Goal: Task Accomplishment & Management: Complete application form

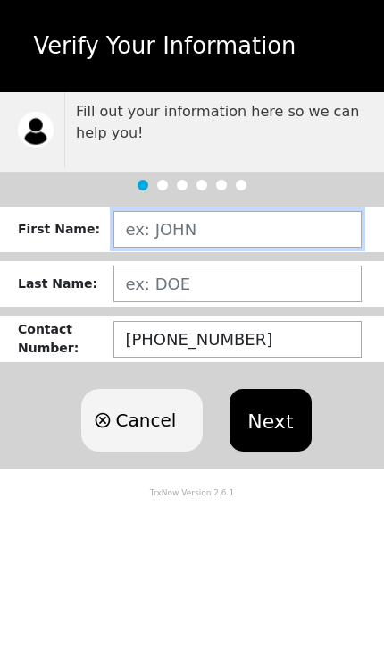
click at [265, 227] on input "text" at bounding box center [238, 229] width 248 height 37
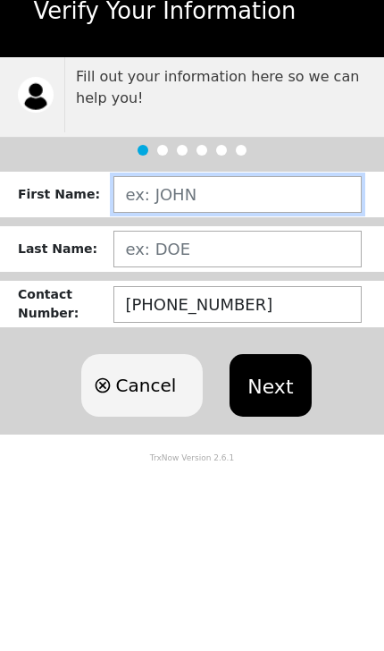
type input "[PERSON_NAME]"
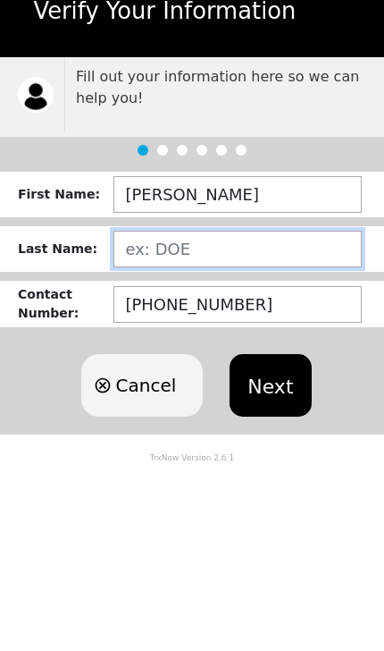
type input "GARCÍA"
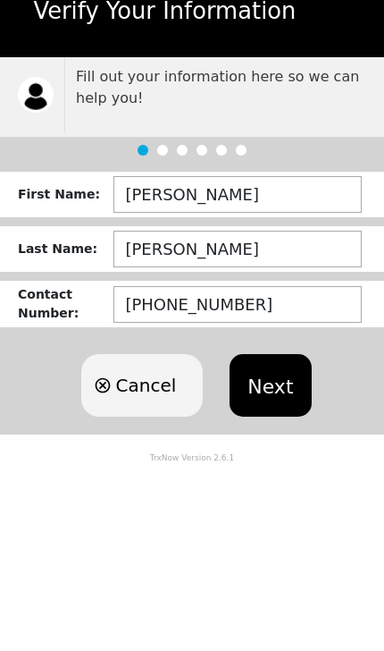
click at [286, 389] on button "Next" at bounding box center [270, 420] width 81 height 63
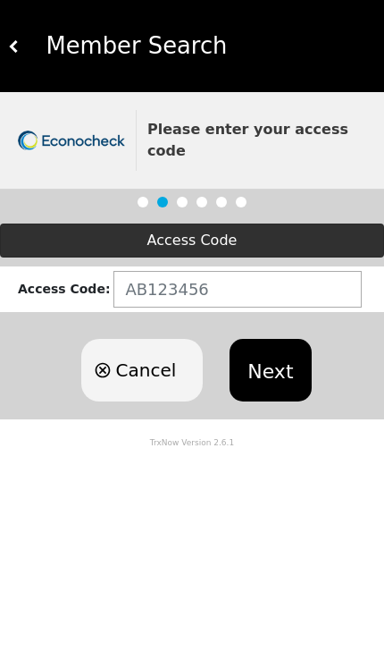
click at [283, 353] on button "Next" at bounding box center [270, 370] width 81 height 63
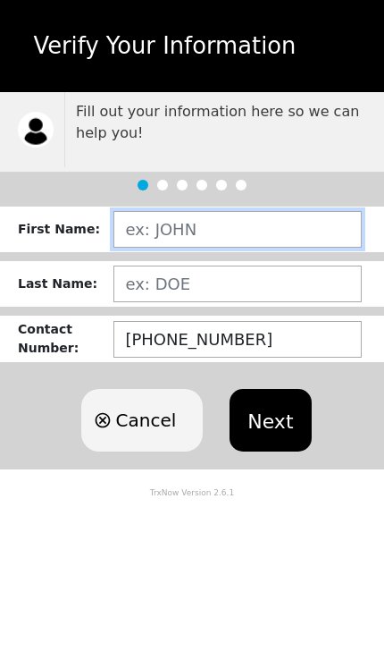
click at [162, 226] on input "text" at bounding box center [238, 229] width 248 height 37
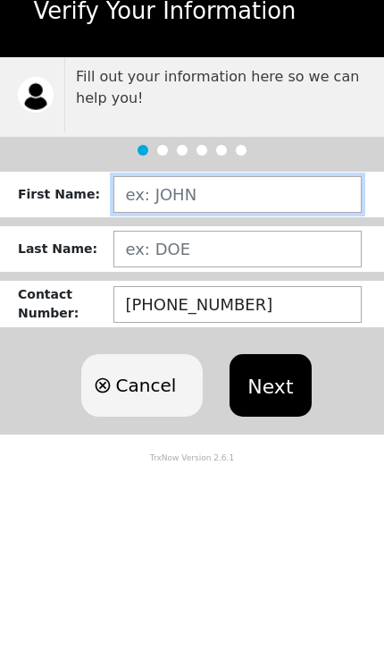
type input "[PERSON_NAME]"
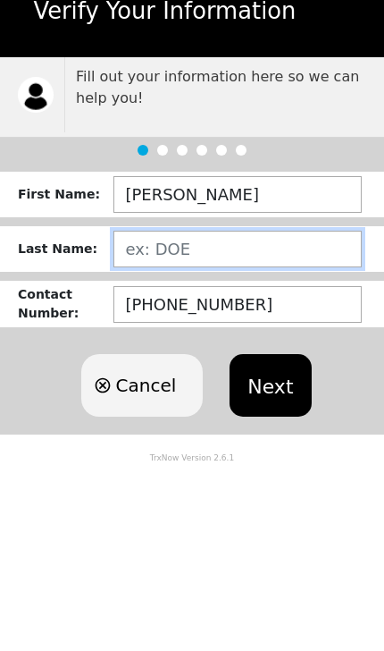
type input "[PERSON_NAME]"
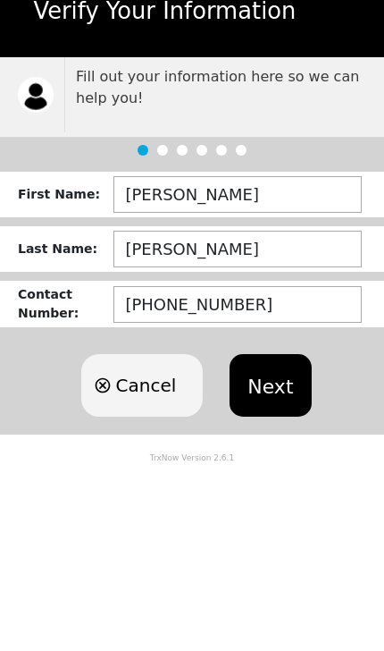
click at [272, 389] on button "Next" at bounding box center [270, 420] width 81 height 63
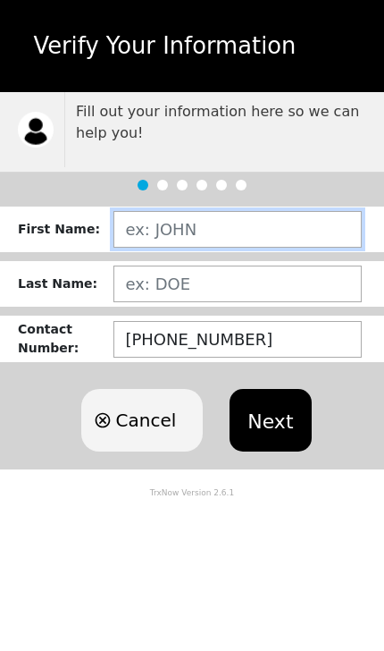
click at [164, 219] on input "text" at bounding box center [238, 229] width 248 height 37
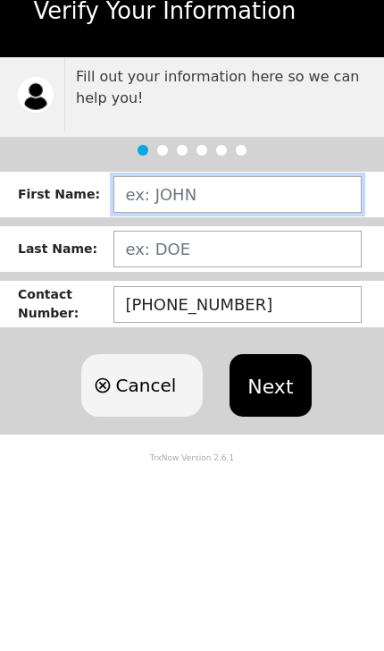
type input "[PERSON_NAME]"
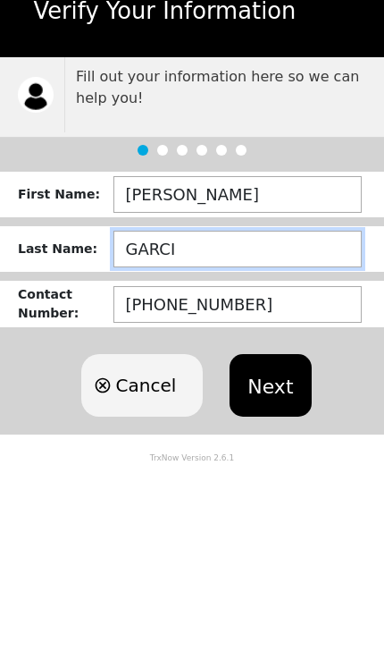
type input "[PERSON_NAME]"
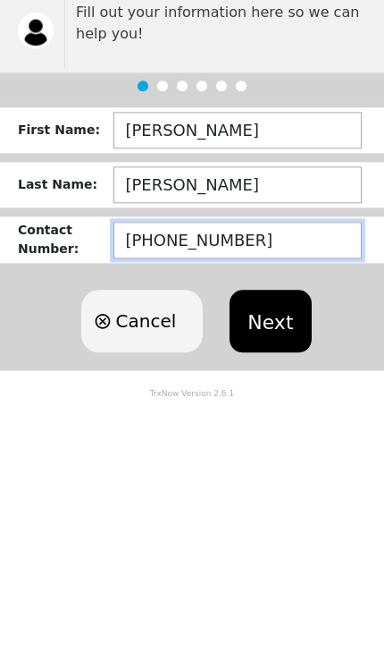
click at [279, 321] on input "[PHONE_NUMBER]" at bounding box center [238, 339] width 248 height 37
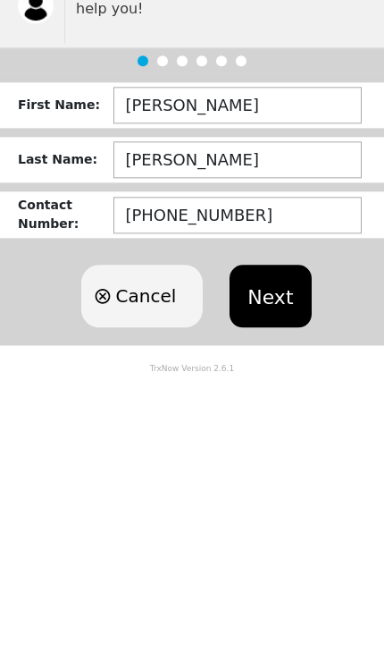
click at [268, 389] on button "Next" at bounding box center [270, 420] width 81 height 63
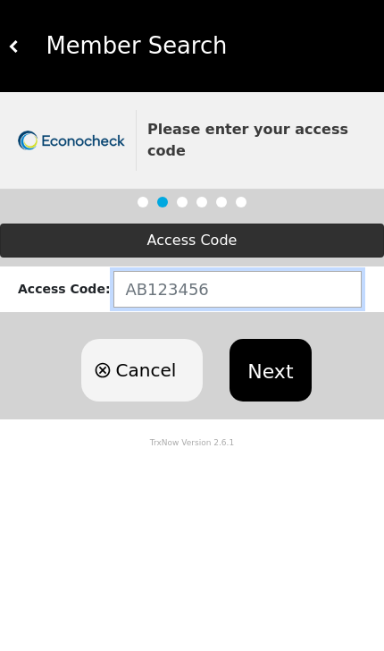
click at [236, 271] on input "text" at bounding box center [238, 289] width 248 height 37
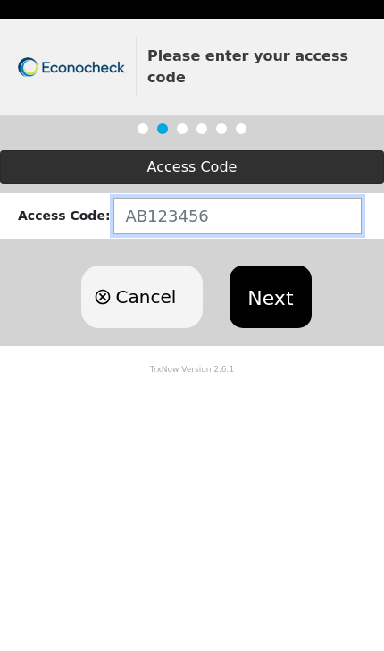
click at [215, 271] on input "text" at bounding box center [238, 289] width 248 height 37
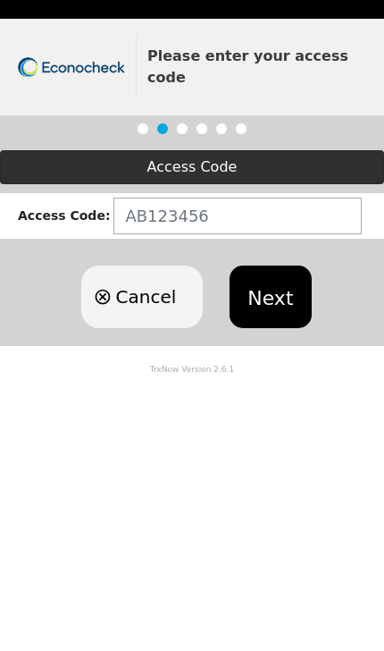
click at [46, 280] on div "Access Code :" at bounding box center [66, 289] width 96 height 19
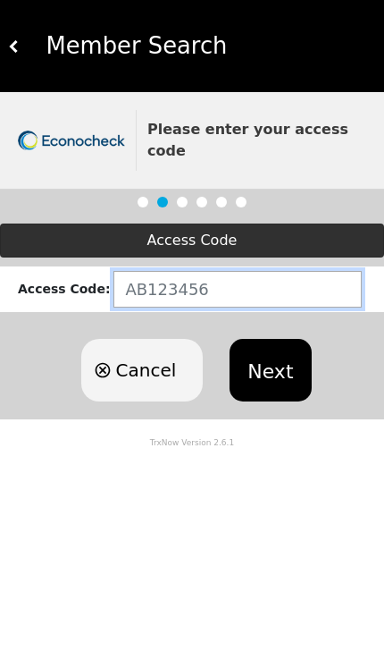
click at [327, 274] on input "text" at bounding box center [238, 289] width 248 height 37
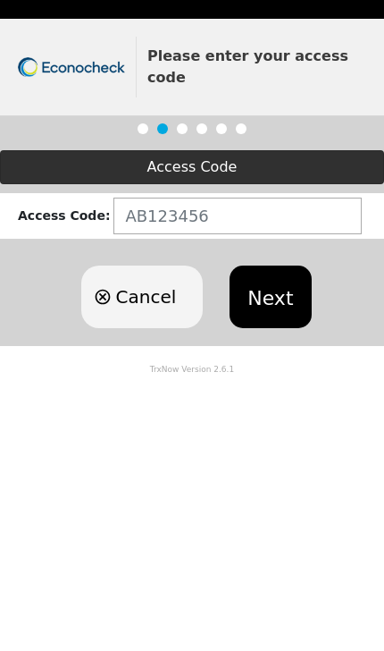
click at [274, 339] on button "Next" at bounding box center [270, 370] width 81 height 63
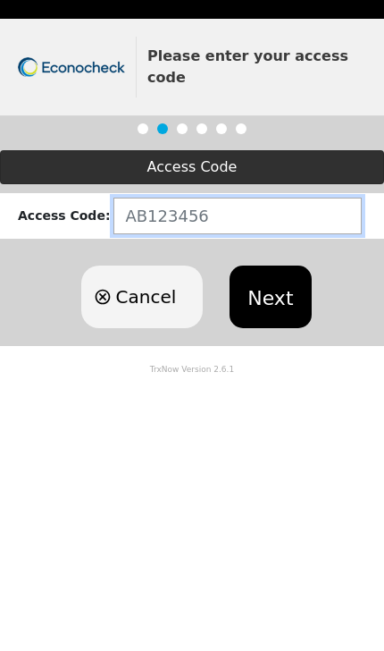
click at [53, 130] on img at bounding box center [71, 140] width 107 height 21
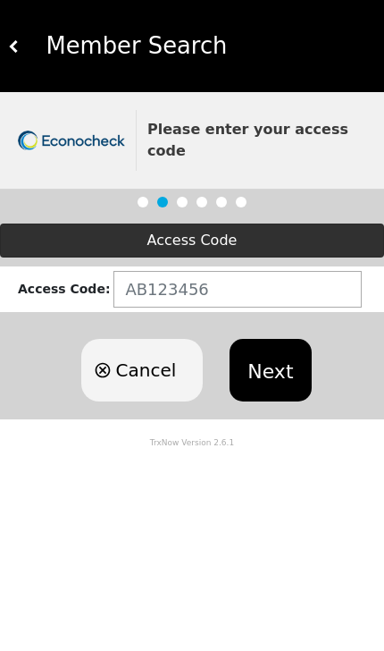
click at [18, 51] on img at bounding box center [14, 46] width 13 height 13
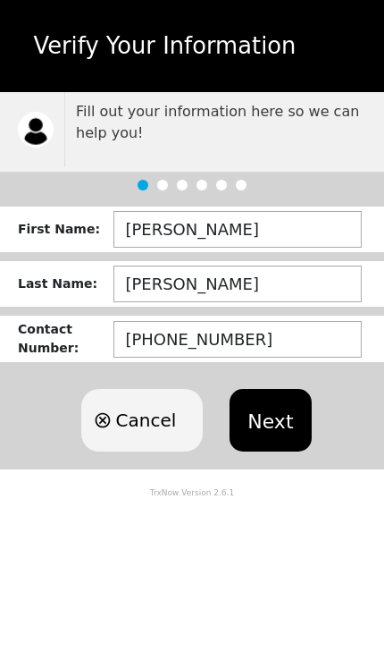
click at [256, 424] on button "Next" at bounding box center [270, 420] width 81 height 63
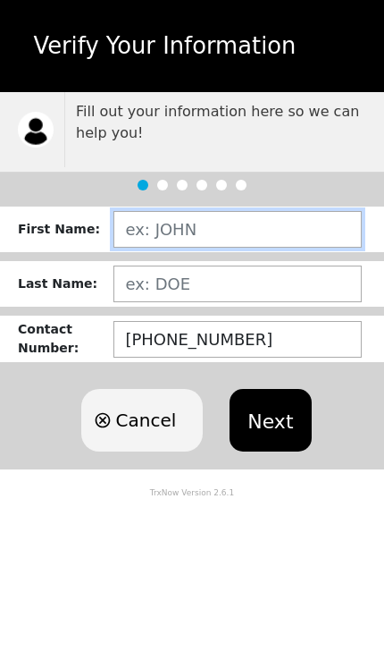
click at [164, 226] on input "text" at bounding box center [238, 229] width 248 height 37
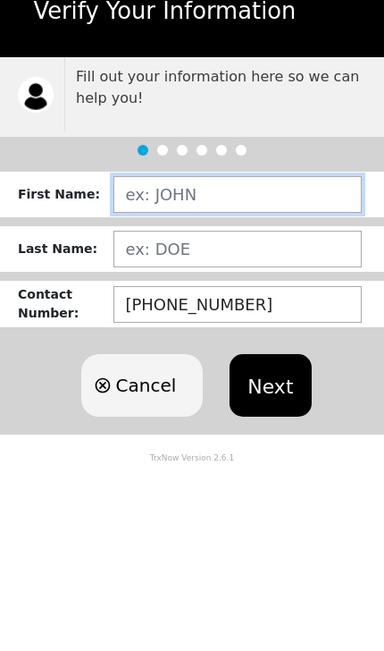
type input "[PERSON_NAME]"
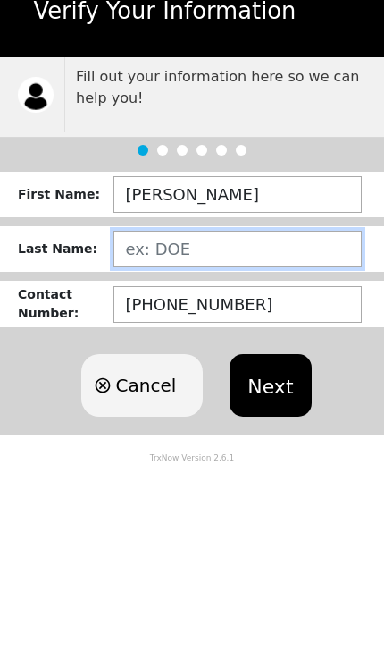
click at [162, 265] on input "text" at bounding box center [238, 283] width 248 height 37
click at [202, 265] on input "text" at bounding box center [238, 283] width 248 height 37
click at [204, 265] on input "[PERSON_NAME]" at bounding box center [238, 283] width 248 height 37
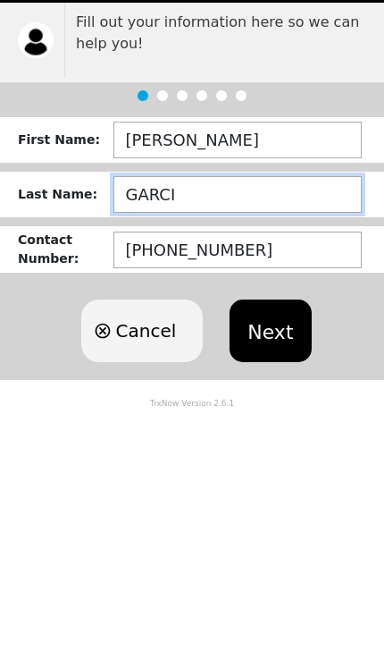
type input "GARCIA"
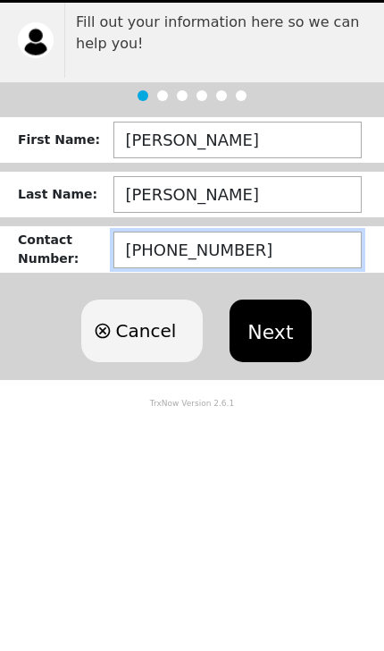
click at [277, 321] on input "[PHONE_NUMBER]" at bounding box center [238, 339] width 248 height 37
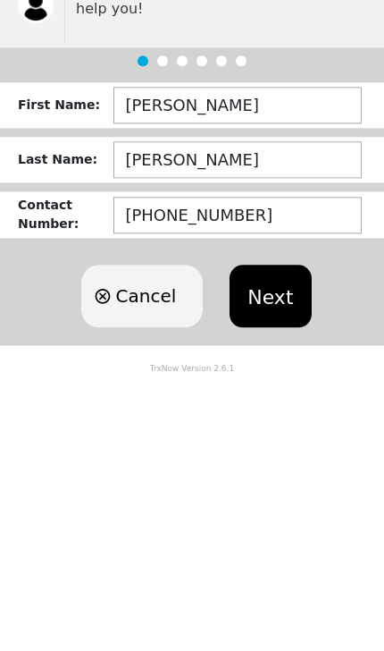
click at [258, 389] on button "Next" at bounding box center [270, 420] width 81 height 63
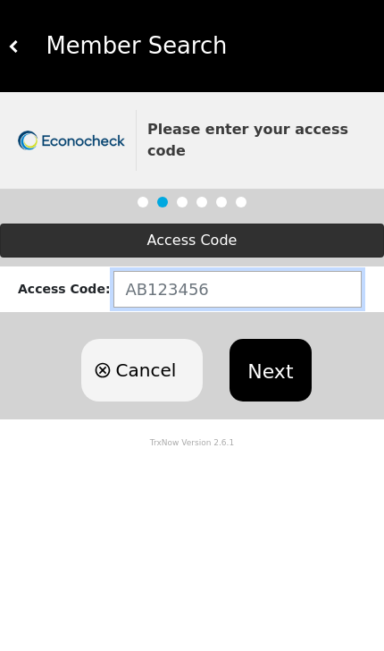
click at [159, 271] on input "text" at bounding box center [238, 289] width 248 height 37
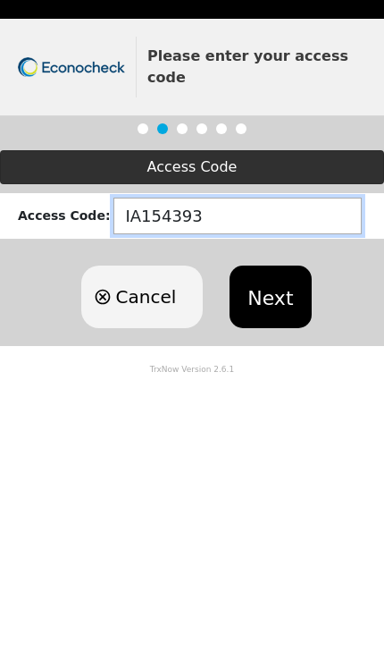
click at [131, 271] on input "IA154393" at bounding box center [238, 289] width 248 height 37
type input "ID154393"
click at [233, 271] on input "ID154393" at bounding box center [238, 289] width 248 height 37
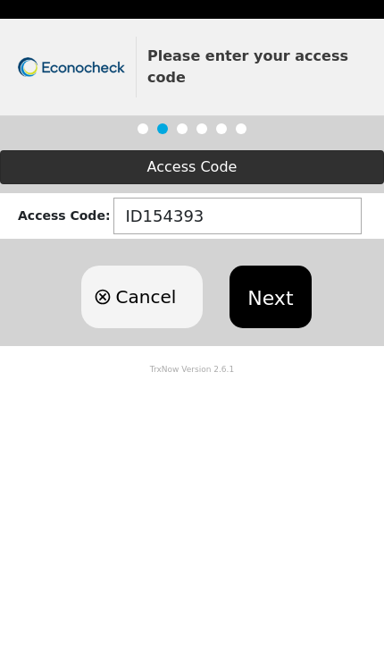
click at [265, 339] on button "Next" at bounding box center [270, 370] width 81 height 63
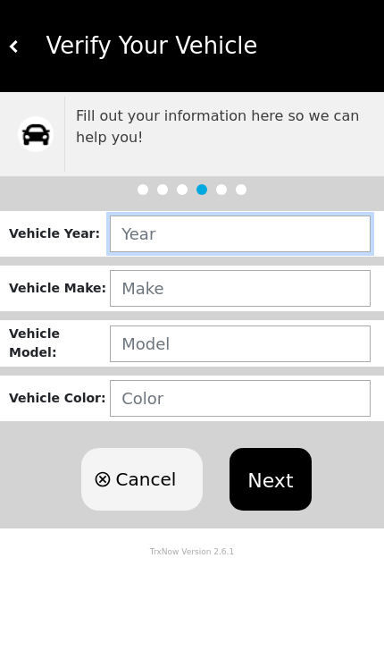
click at [144, 239] on input "text" at bounding box center [240, 233] width 261 height 37
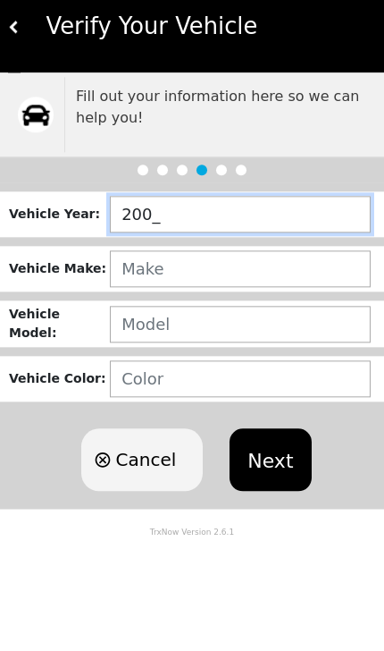
type input "2005"
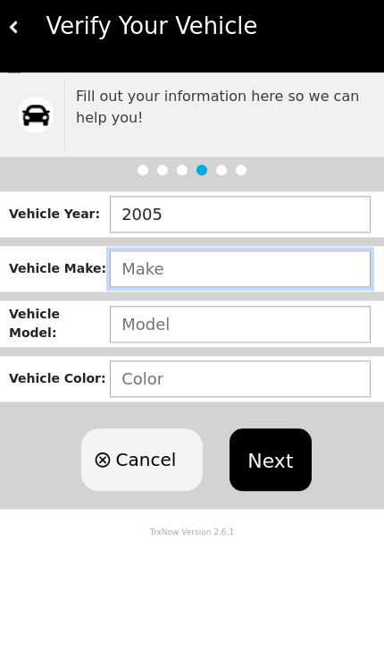
click at [145, 270] on input "text" at bounding box center [240, 288] width 261 height 37
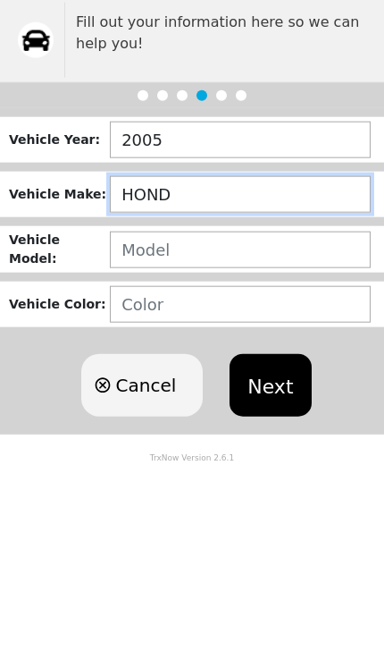
type input "HONDA"
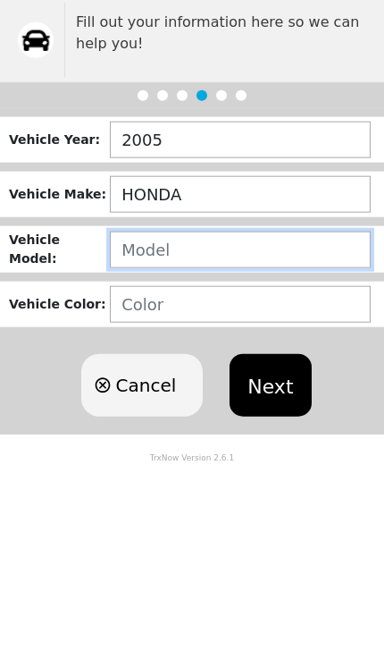
click at [140, 325] on input "text" at bounding box center [240, 343] width 261 height 37
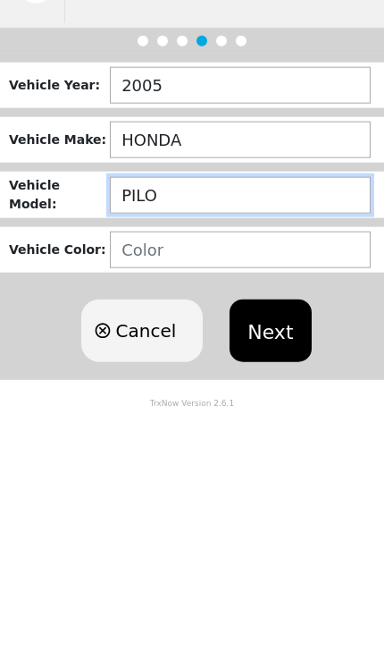
type input "PILOT"
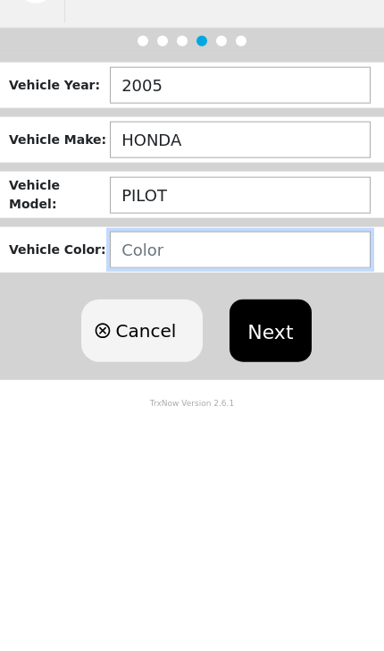
click at [156, 380] on input "text" at bounding box center [240, 398] width 261 height 37
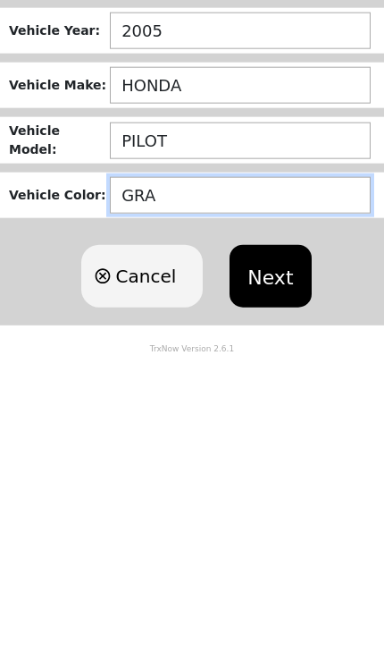
type input "GRAY"
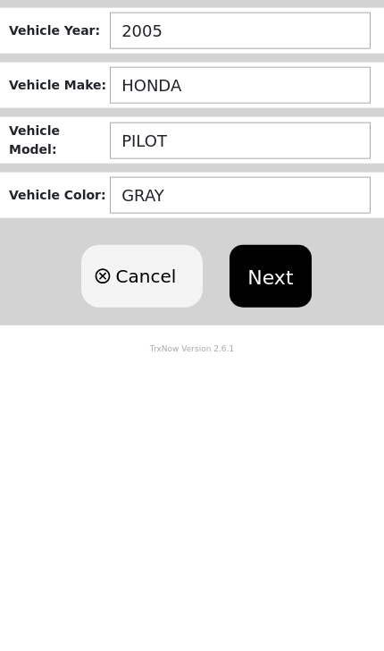
click at [264, 448] on button "Next" at bounding box center [270, 479] width 81 height 63
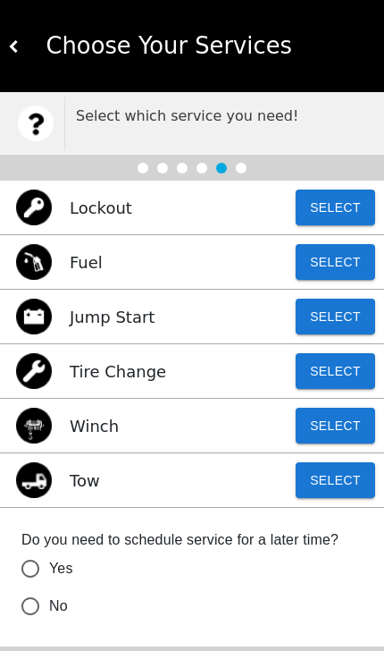
click at [326, 193] on button "Select" at bounding box center [336, 207] width 80 height 36
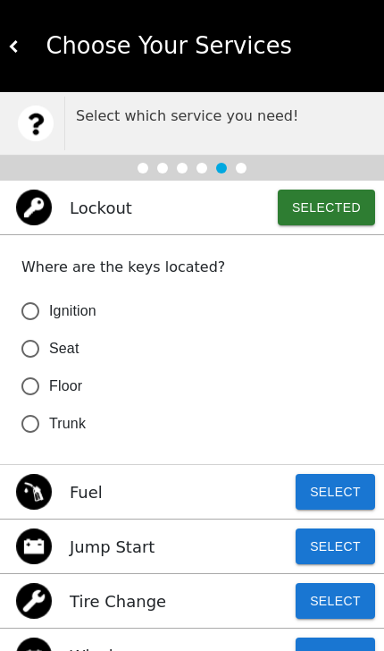
click at [36, 382] on input "Floor" at bounding box center [31, 386] width 38 height 38
radio input "false"
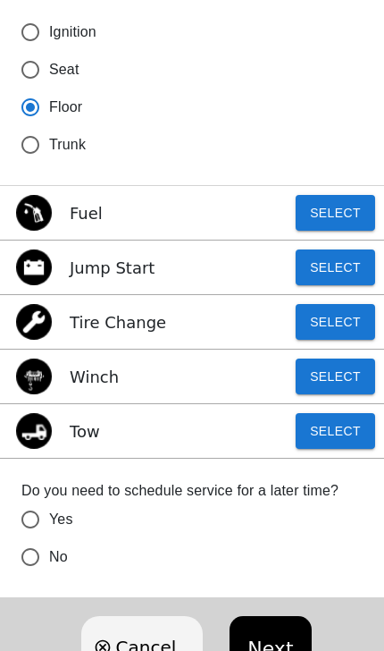
scroll to position [278, 0]
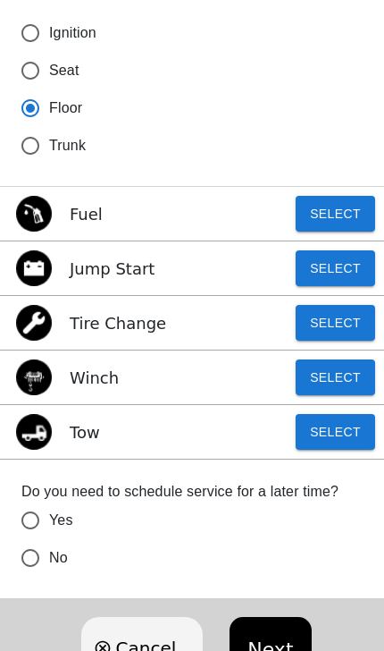
click at [27, 557] on input "No" at bounding box center [31, 558] width 38 height 38
radio input "false"
radio input "true"
click at [262, 650] on button "Next" at bounding box center [270, 648] width 81 height 63
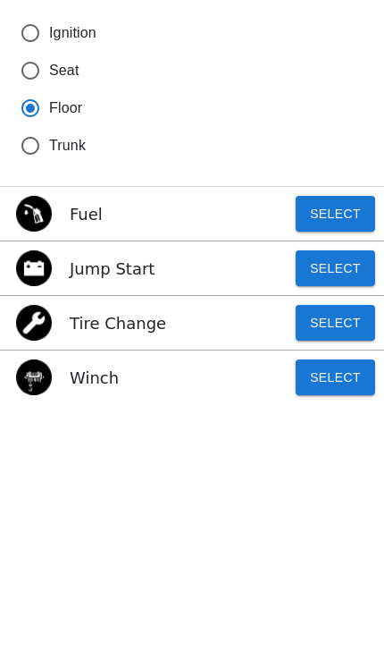
scroll to position [0, 0]
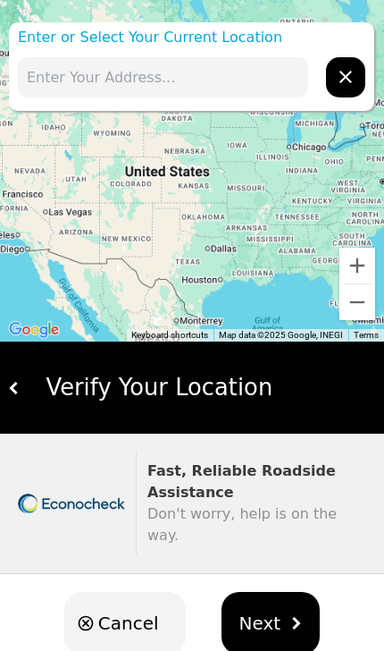
click at [74, 77] on input "text" at bounding box center [163, 77] width 290 height 40
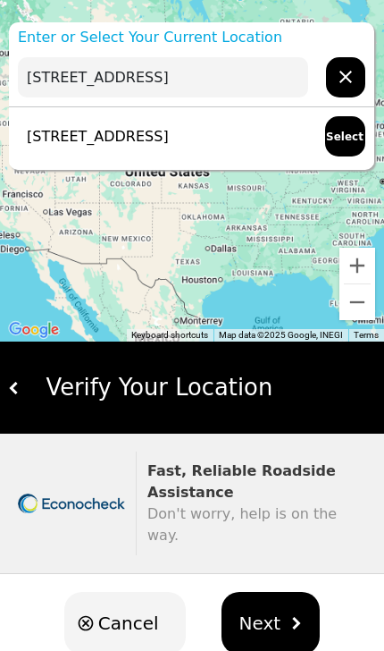
click at [93, 135] on p "1041 20th St, Heyburn, ID 83336, USA" at bounding box center [93, 136] width 151 height 21
type input "1041 20th St, Heyburn, ID 83336, USA"
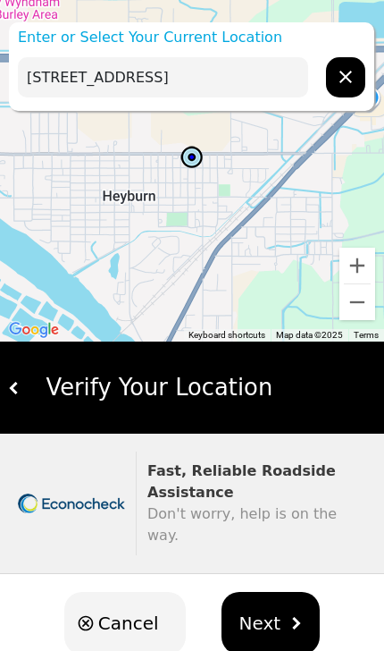
click at [270, 610] on span "Next" at bounding box center [261, 623] width 42 height 27
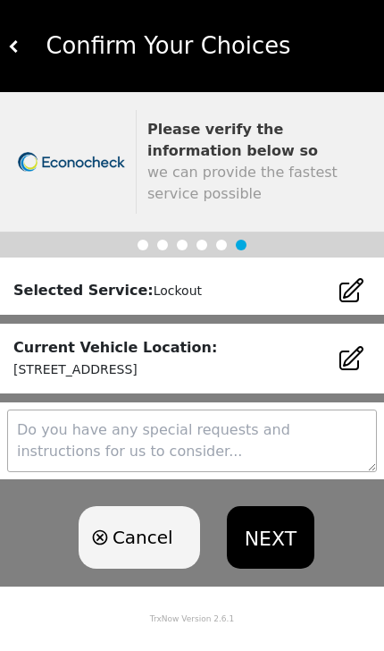
click at [277, 543] on button "NEXT" at bounding box center [271, 537] width 88 height 63
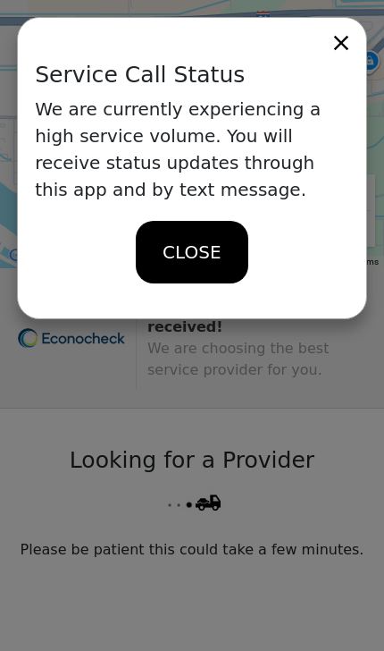
click at [341, 46] on icon at bounding box center [341, 42] width 25 height 25
click at [339, 40] on icon at bounding box center [341, 43] width 14 height 14
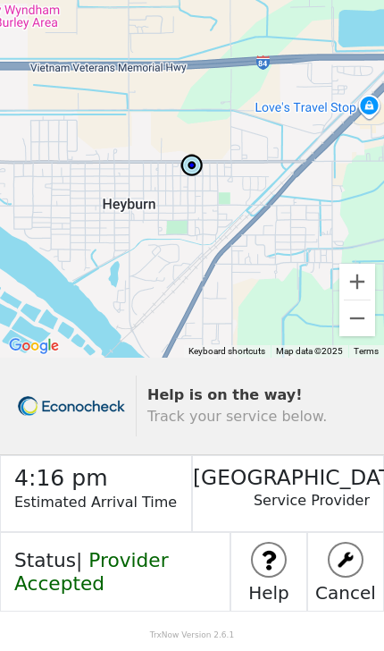
click at [334, 496] on p "Service Provider" at bounding box center [281, 509] width 177 height 39
click at [314, 484] on h3 "[GEOGRAPHIC_DATA]" at bounding box center [281, 473] width 177 height 34
click at [289, 490] on p "Service Provider" at bounding box center [281, 509] width 177 height 39
